Goal: Task Accomplishment & Management: Manage account settings

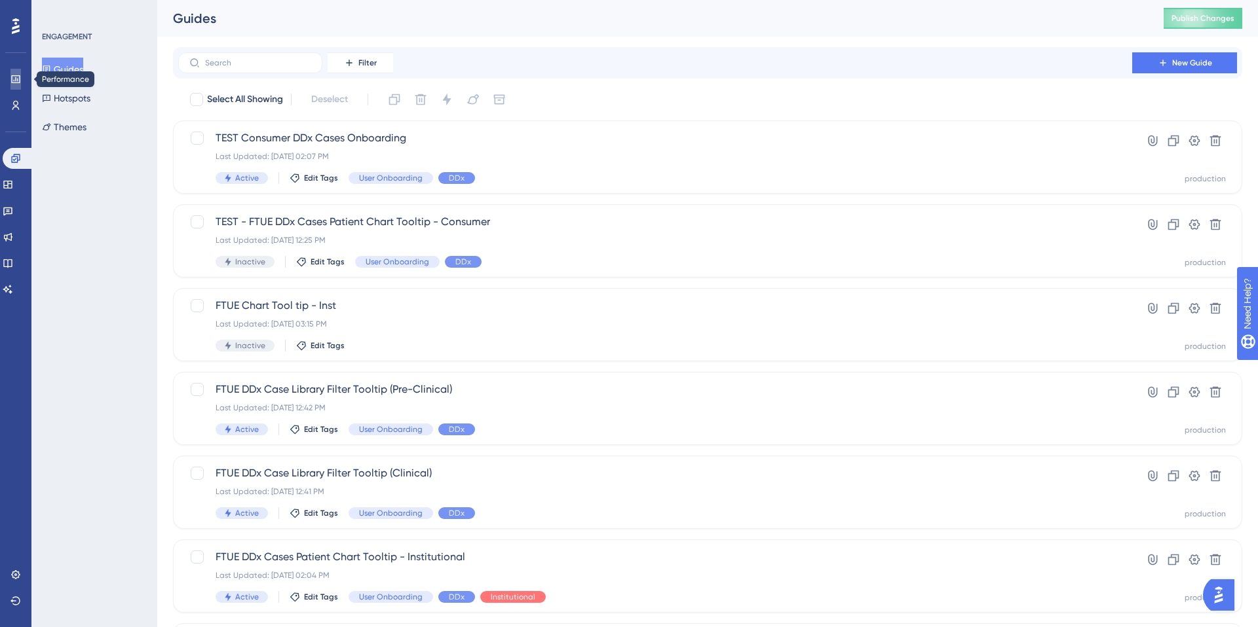
click at [20, 83] on icon at bounding box center [15, 79] width 10 height 10
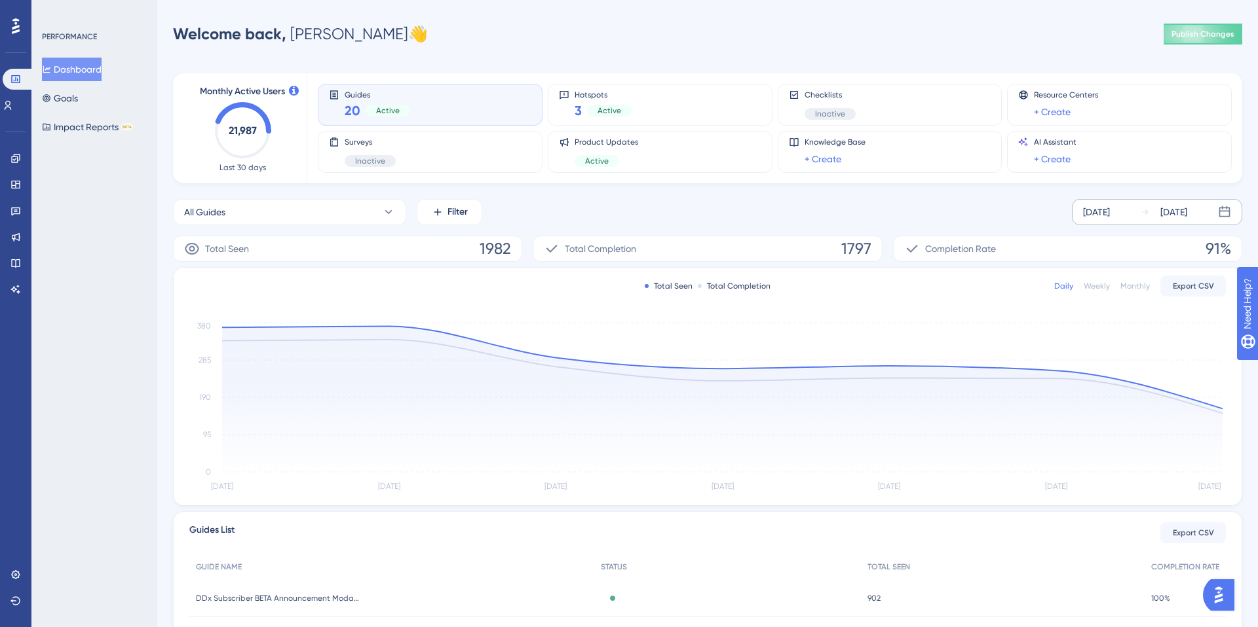
click at [1152, 214] on div "Sep 22 2025" at bounding box center [1163, 212] width 47 height 16
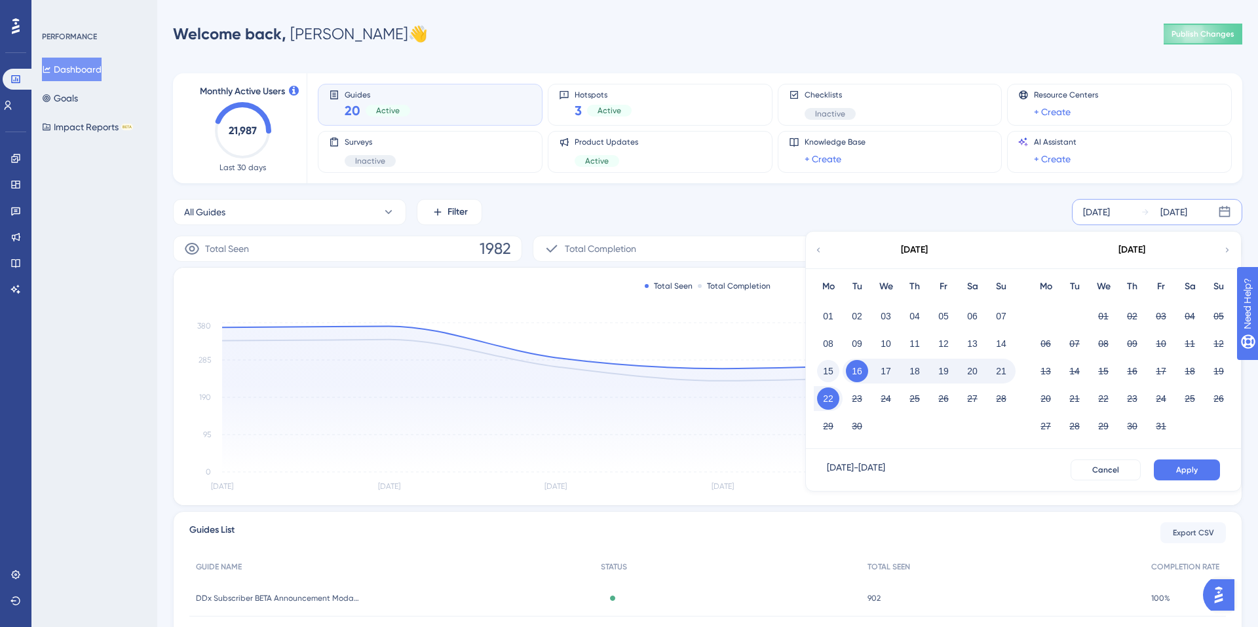
click at [832, 371] on button "15" at bounding box center [828, 371] width 22 height 22
click at [1000, 375] on button "21" at bounding box center [1001, 371] width 22 height 22
click at [1159, 466] on button "Apply" at bounding box center [1186, 470] width 66 height 21
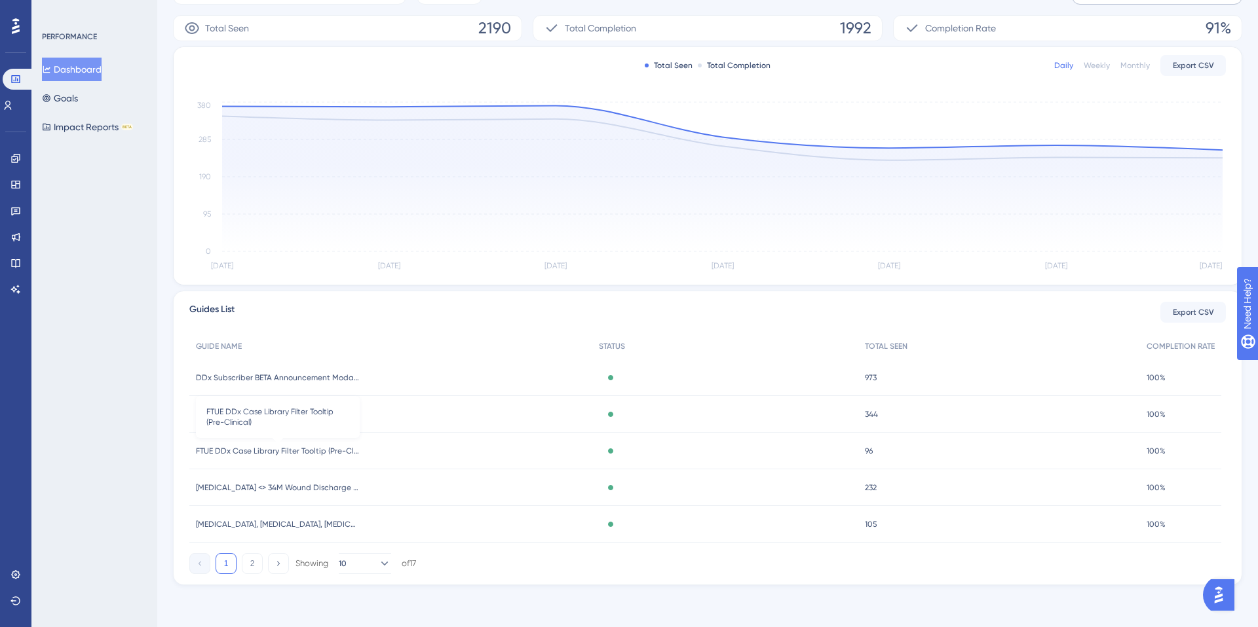
click at [229, 453] on span "FTUE DDx Case Library Filter Tooltip (Pre-Clinical)" at bounding box center [278, 451] width 164 height 10
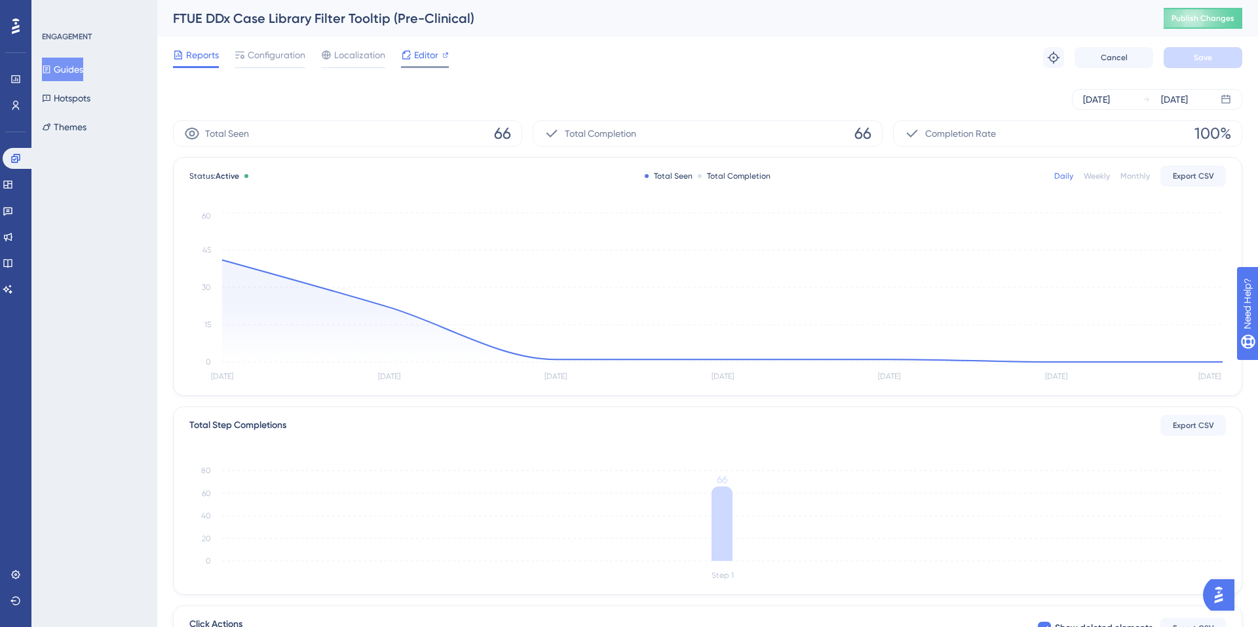
click at [421, 54] on span "Editor" at bounding box center [426, 55] width 24 height 16
click at [1108, 102] on div "Sep 16 2025" at bounding box center [1096, 100] width 27 height 16
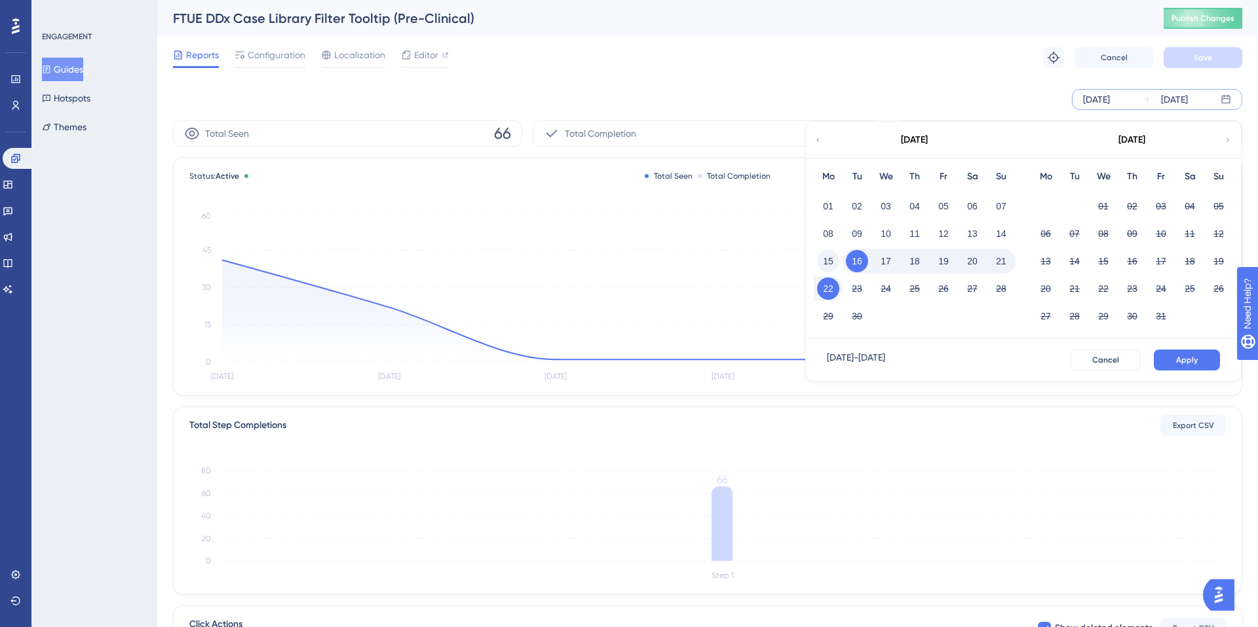
click at [834, 260] on button "15" at bounding box center [828, 261] width 22 height 22
click at [999, 263] on button "21" at bounding box center [1001, 261] width 22 height 22
click at [1189, 365] on button "Apply" at bounding box center [1186, 360] width 66 height 21
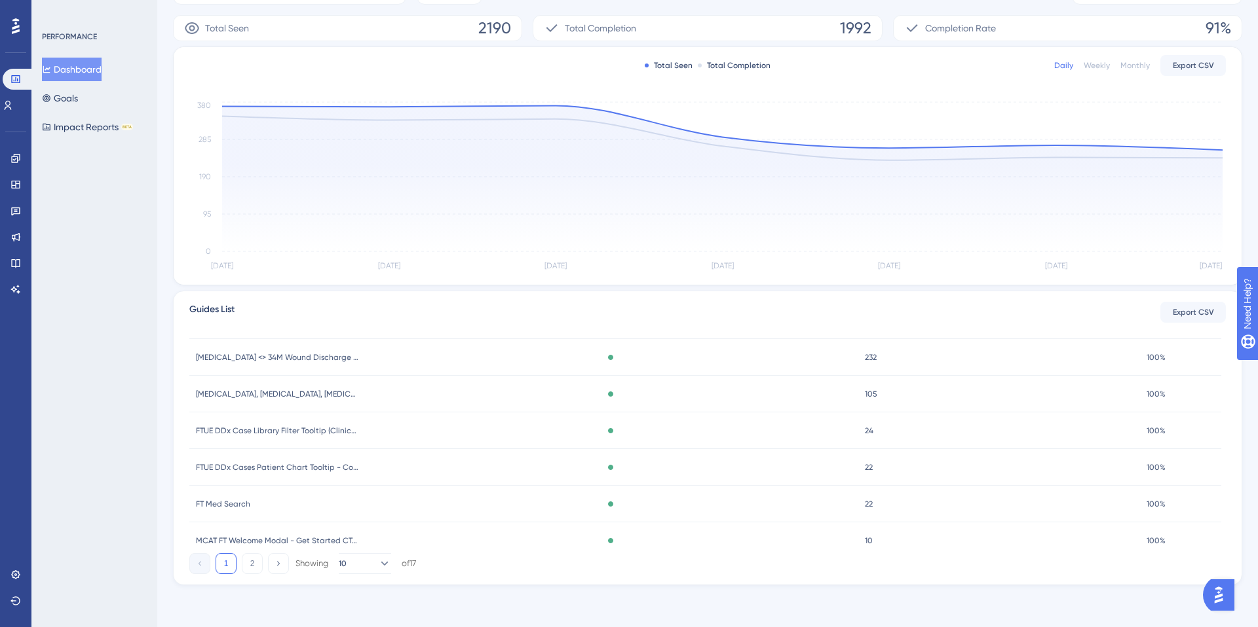
scroll to position [138, 0]
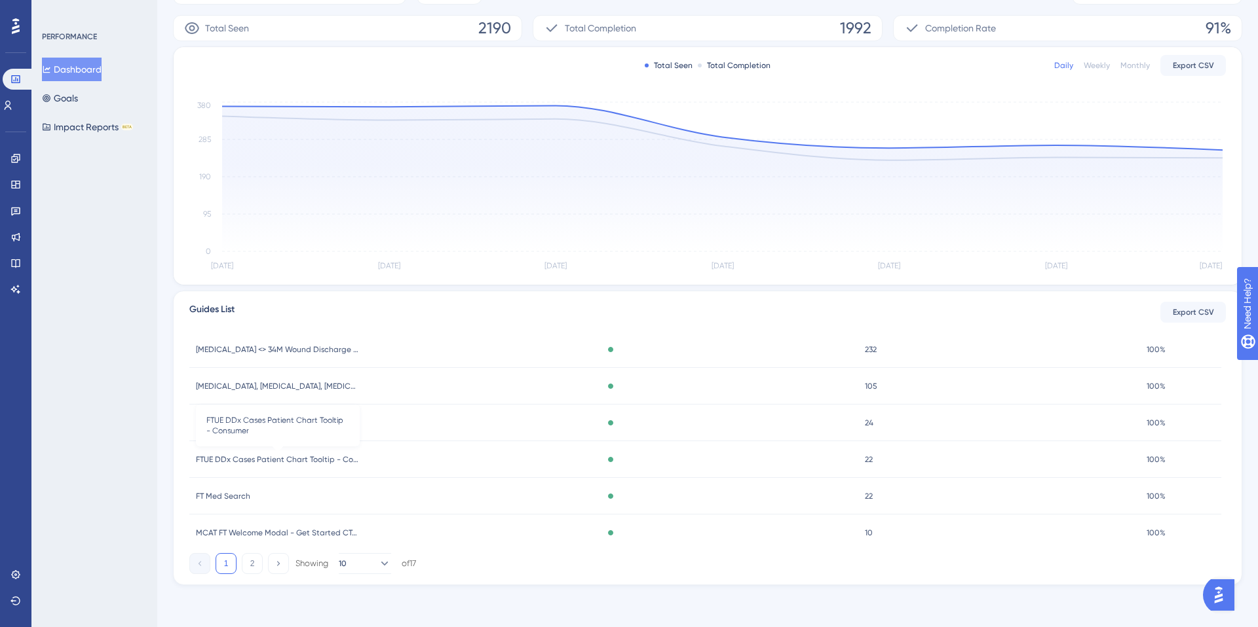
click at [263, 460] on span "FTUE DDx Cases Patient Chart Tooltip - Consumer" at bounding box center [278, 460] width 164 height 10
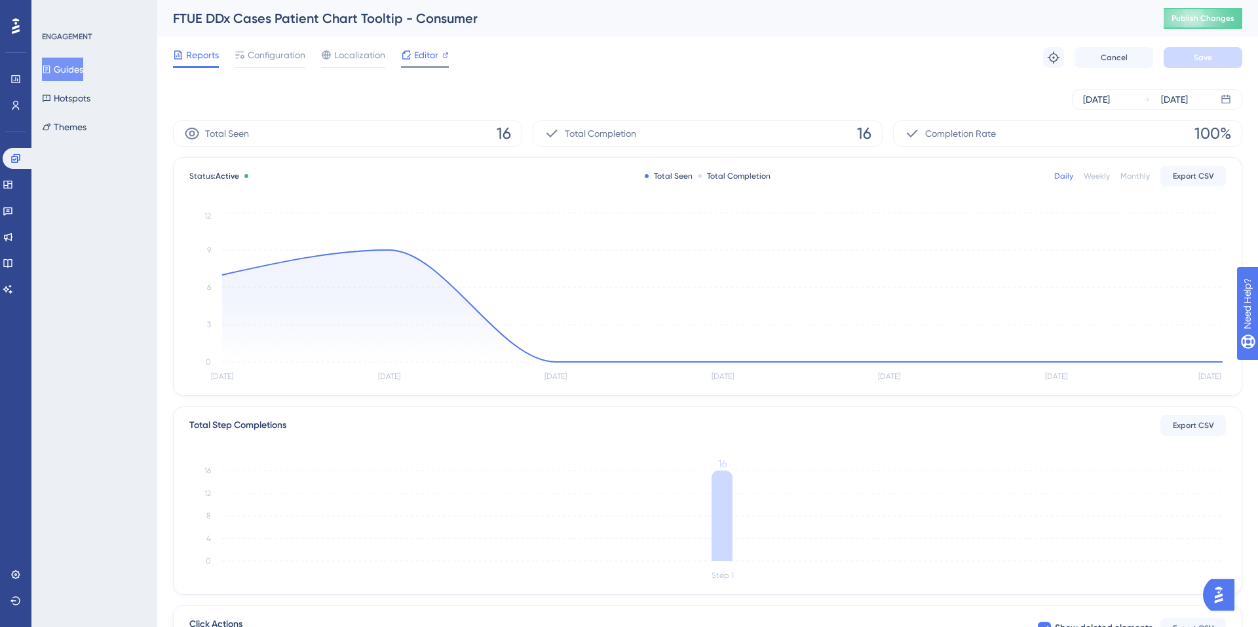
click at [429, 62] on span "Editor" at bounding box center [426, 55] width 24 height 16
click at [77, 73] on button "Guides" at bounding box center [62, 70] width 41 height 24
